Goal: Transaction & Acquisition: Book appointment/travel/reservation

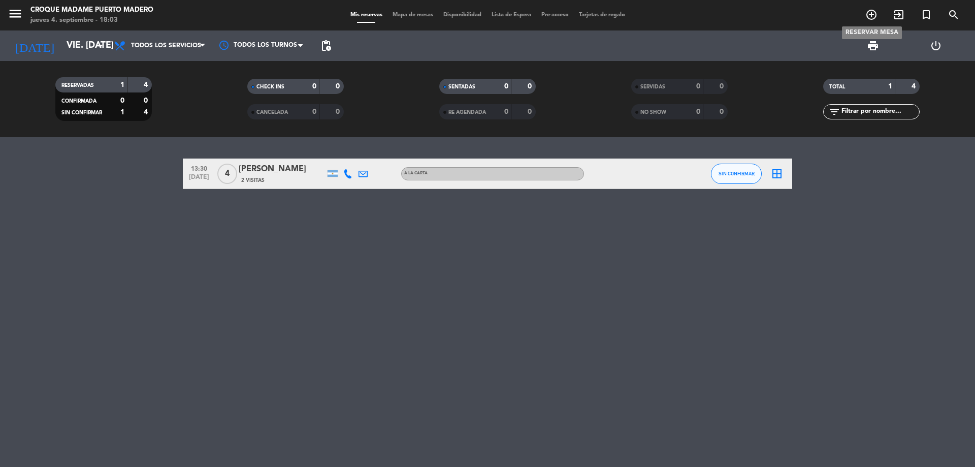
click at [871, 9] on span "add_circle_outline" at bounding box center [871, 14] width 27 height 17
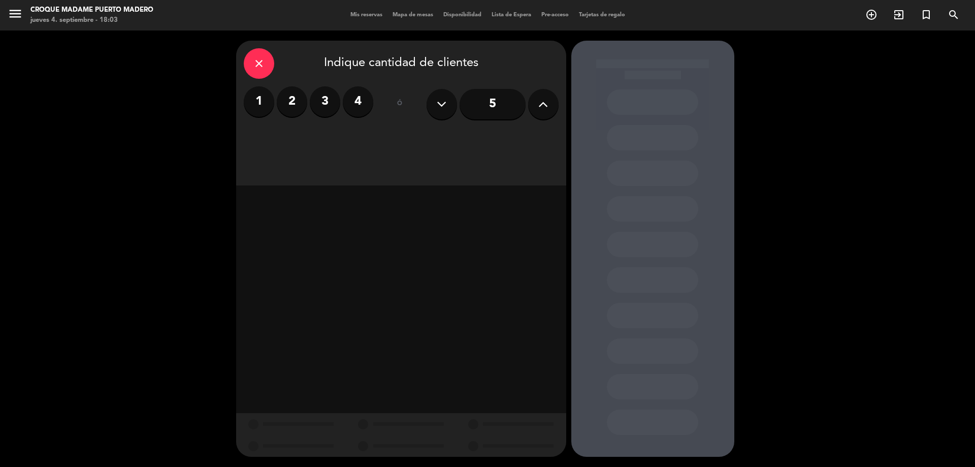
click at [545, 98] on icon at bounding box center [543, 103] width 10 height 15
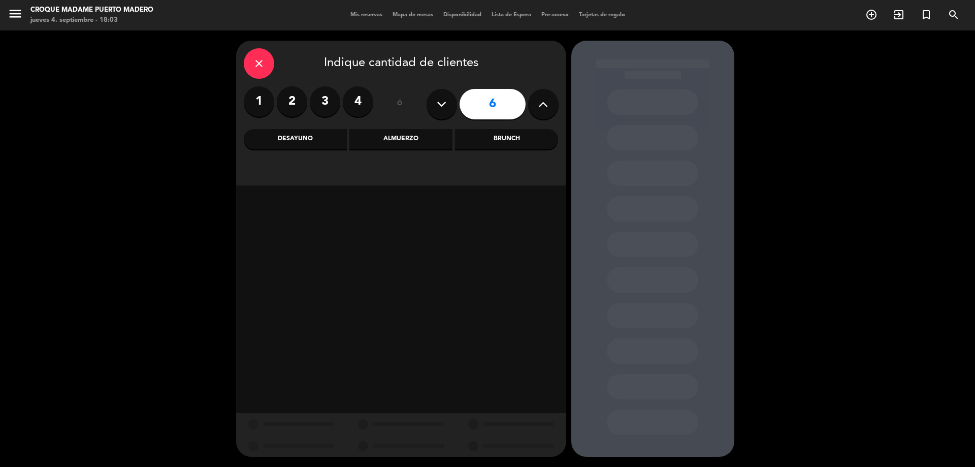
click at [545, 98] on icon at bounding box center [543, 103] width 10 height 15
type input "10"
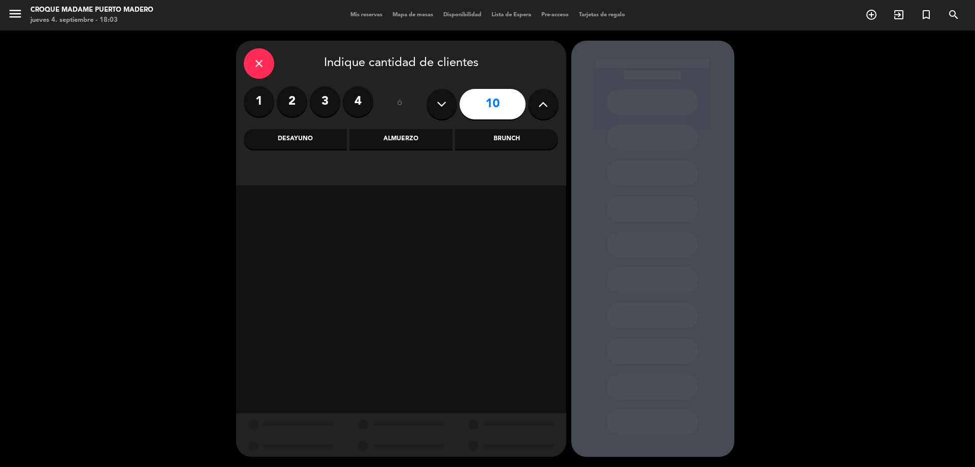
click at [414, 136] on div "Almuerzo" at bounding box center [400, 139] width 103 height 20
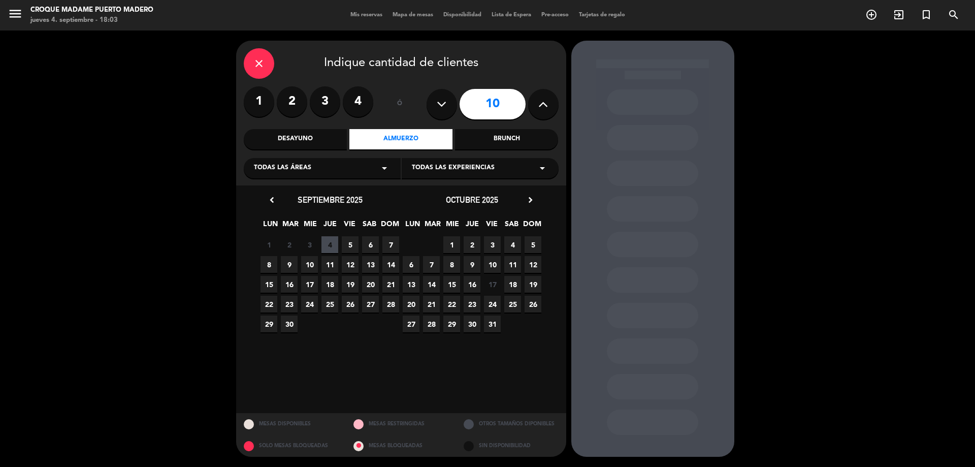
click at [347, 244] on span "5" at bounding box center [350, 244] width 17 height 17
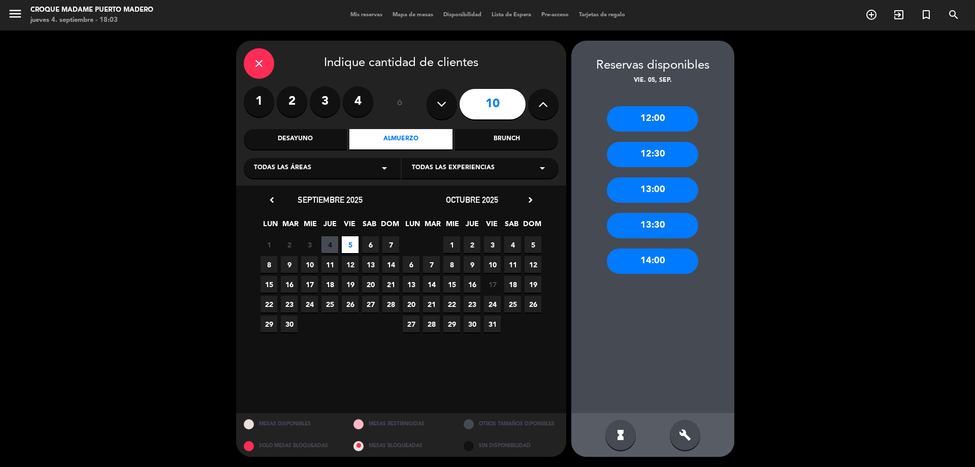
click at [496, 137] on div "Brunch" at bounding box center [506, 139] width 103 height 20
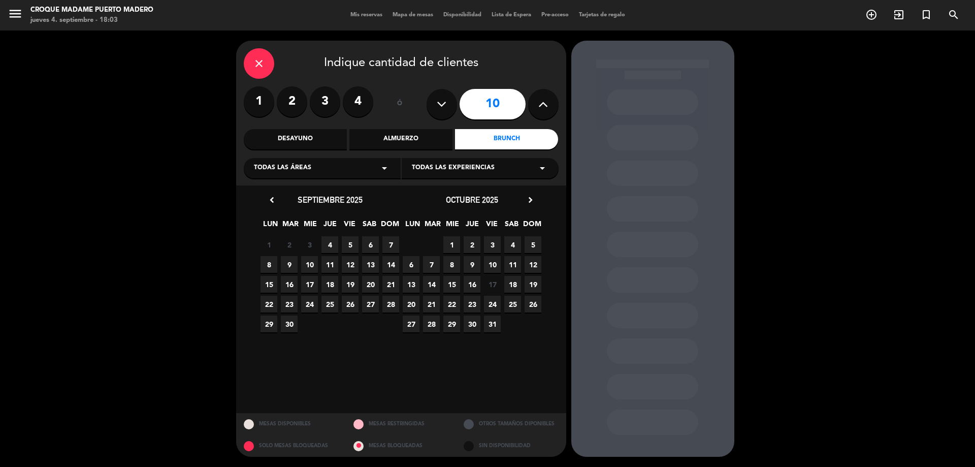
click at [348, 240] on span "5" at bounding box center [350, 244] width 17 height 17
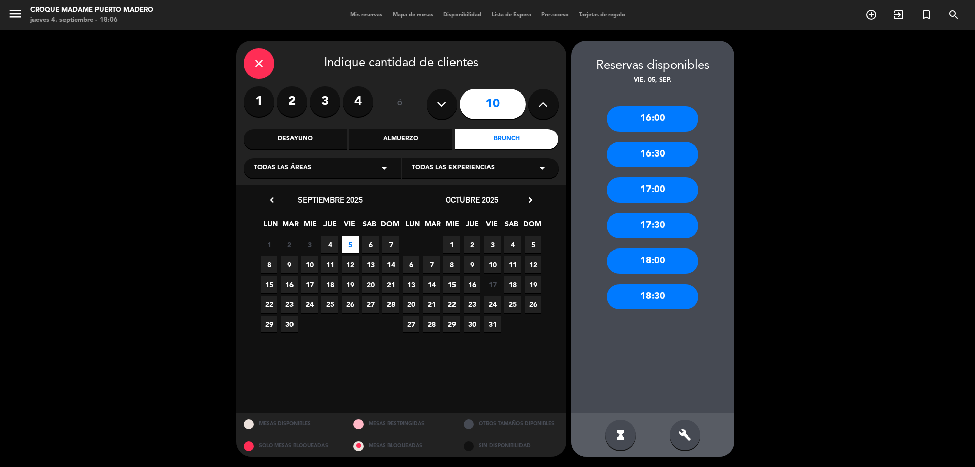
click at [417, 141] on div "Almuerzo" at bounding box center [400, 139] width 103 height 20
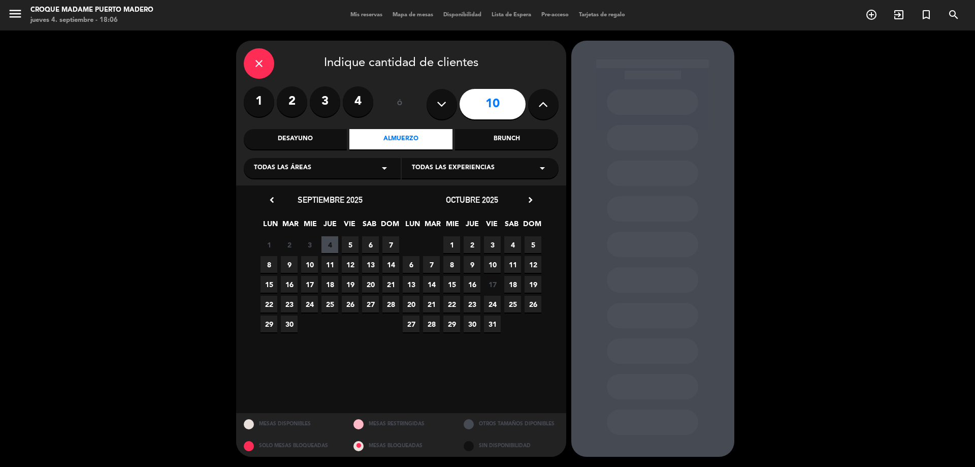
click at [349, 244] on span "5" at bounding box center [350, 244] width 17 height 17
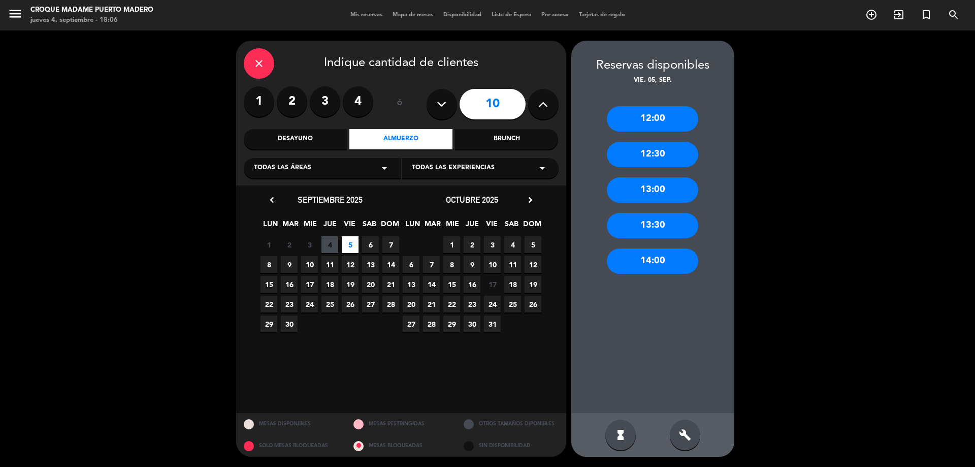
click at [651, 259] on div "14:00" at bounding box center [652, 260] width 91 height 25
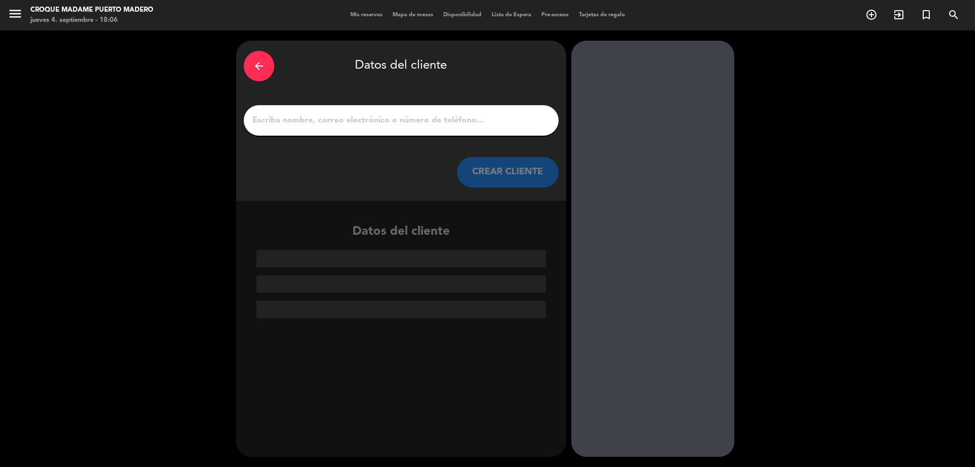
click at [408, 124] on input "1" at bounding box center [401, 120] width 300 height 14
paste input "[PERSON_NAME]"
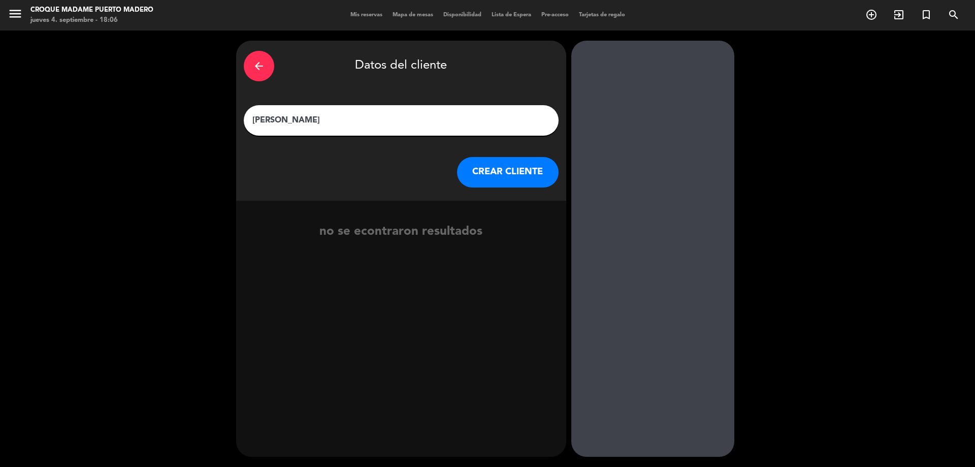
type input "[PERSON_NAME]"
click at [499, 164] on button "CREAR CLIENTE" at bounding box center [508, 172] width 102 height 30
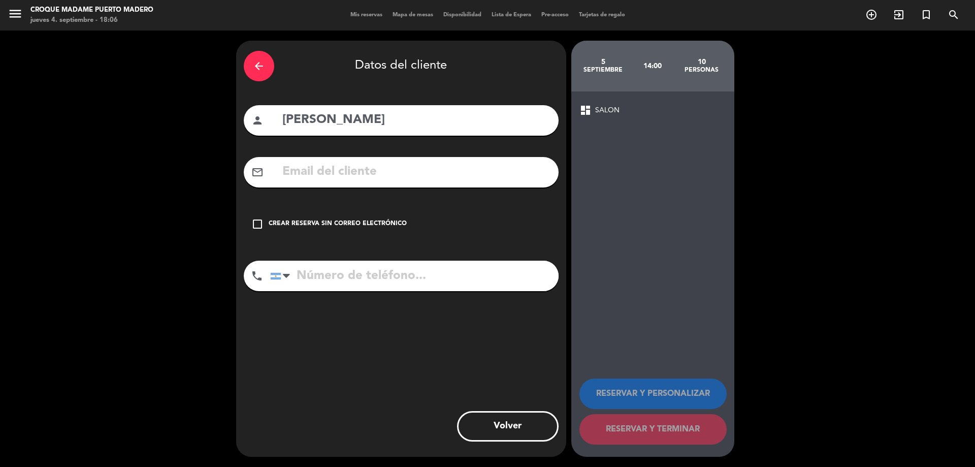
click at [303, 168] on input "text" at bounding box center [416, 171] width 270 height 21
paste input "11 4086 3229"
type input "11 4086 3229"
click at [344, 282] on input "tel" at bounding box center [414, 276] width 288 height 30
paste input "11 4086 3229"
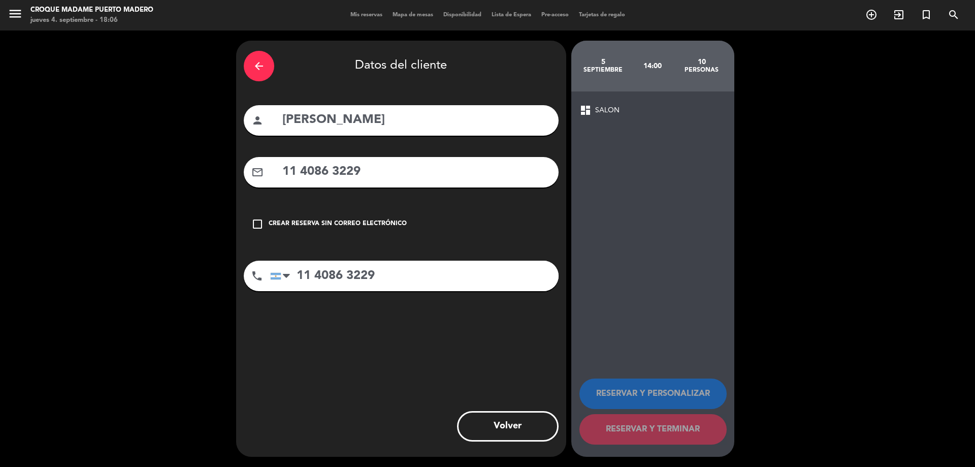
type input "11 4086 3229"
click at [377, 162] on input "11 4086 3229" at bounding box center [416, 171] width 270 height 21
type input "1"
click at [341, 170] on input "text" at bounding box center [416, 171] width 270 height 21
paste input "[EMAIL_ADDRESS][DOMAIN_NAME]"
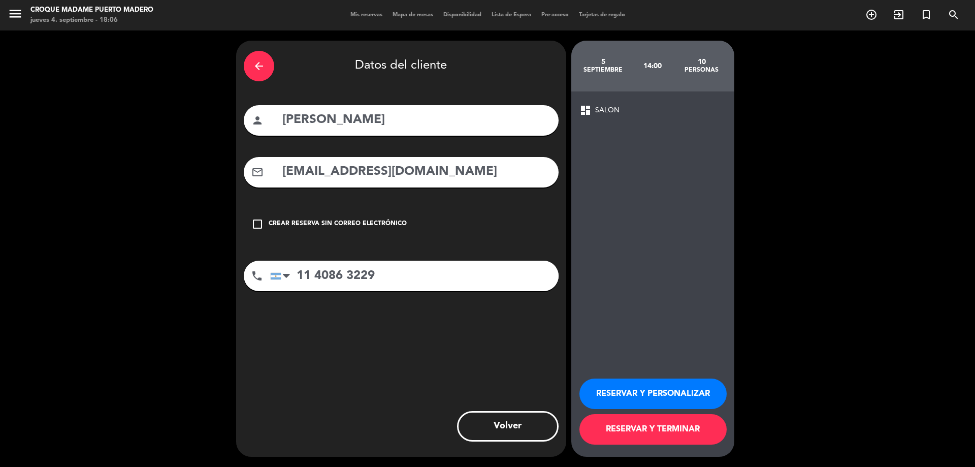
type input "[EMAIL_ADDRESS][DOMAIN_NAME]"
click at [672, 387] on button "RESERVAR Y PERSONALIZAR" at bounding box center [652, 393] width 147 height 30
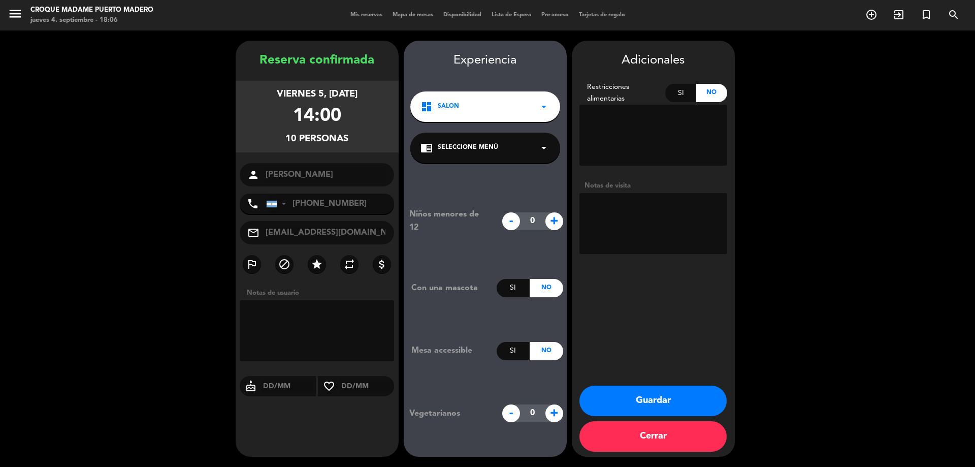
click at [672, 387] on button "Guardar" at bounding box center [652, 400] width 147 height 30
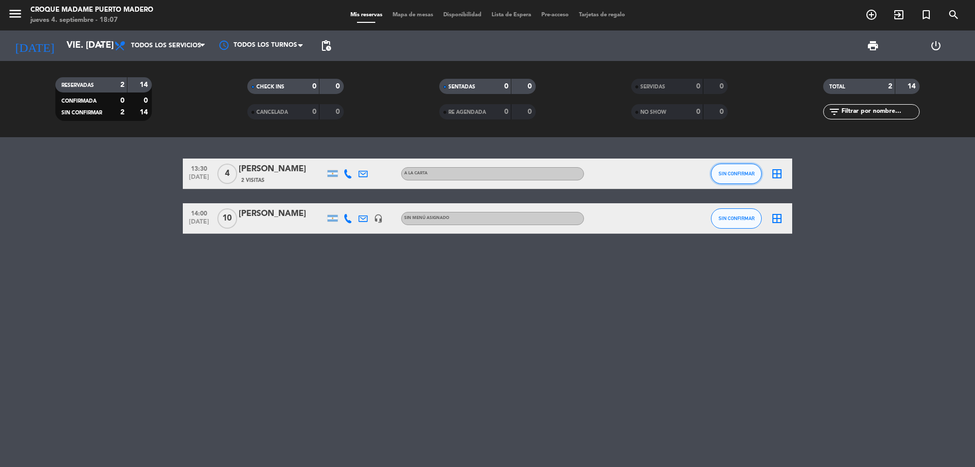
click at [715, 168] on button "SIN CONFIRMAR" at bounding box center [736, 174] width 51 height 20
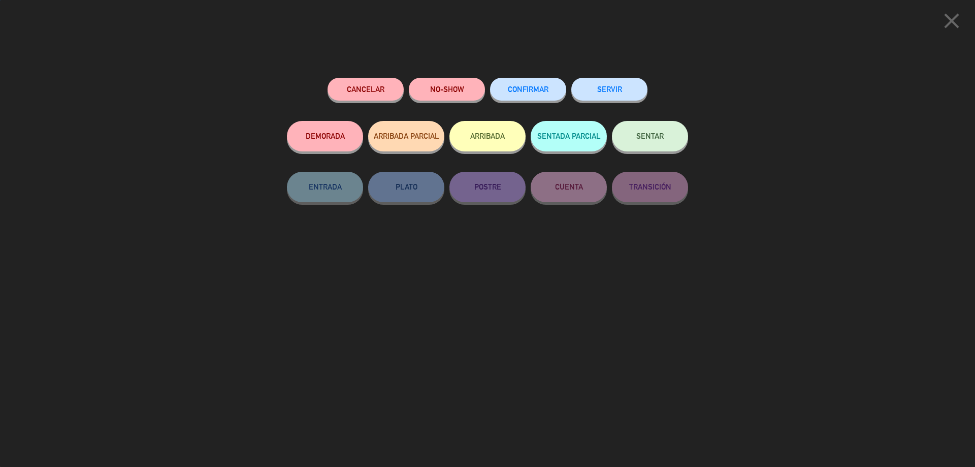
click at [539, 89] on span "CONFIRMAR" at bounding box center [528, 89] width 41 height 9
